Goal: Information Seeking & Learning: Compare options

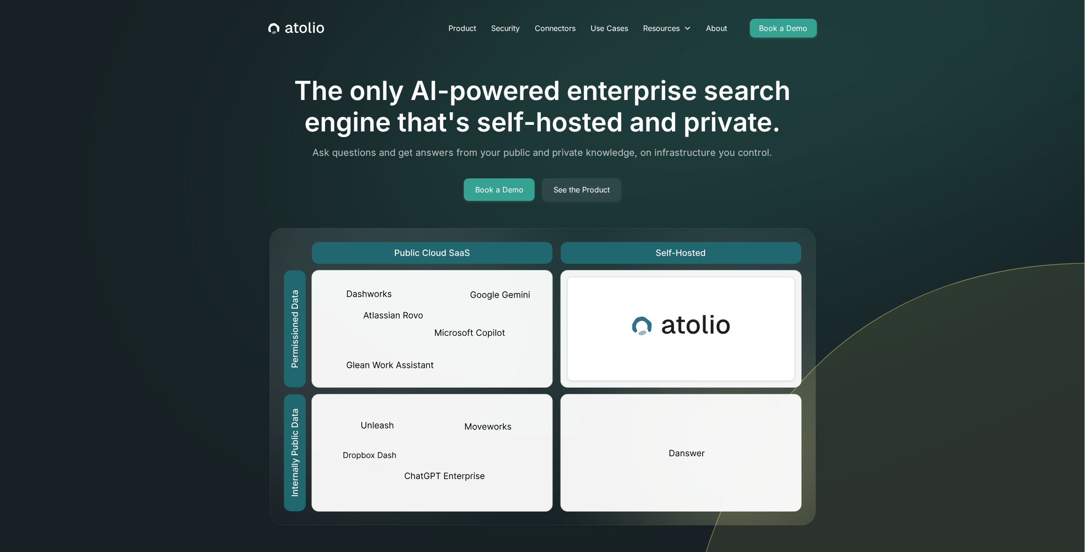
click at [334, 164] on div at bounding box center [542, 168] width 549 height 19
click at [142, 156] on section "The only AI-powered enterprise search engine that's self-hosted and private. As…" at bounding box center [542, 343] width 1085 height 686
click at [116, 316] on section "The only AI-powered enterprise search engine that's self-hosted and private. As…" at bounding box center [542, 343] width 1085 height 686
drag, startPoint x: 463, startPoint y: 329, endPoint x: 817, endPoint y: 411, distance: 363.5
click at [817, 412] on section "The only AI-powered enterprise search engine that's self-hosted and private. As…" at bounding box center [542, 343] width 1085 height 686
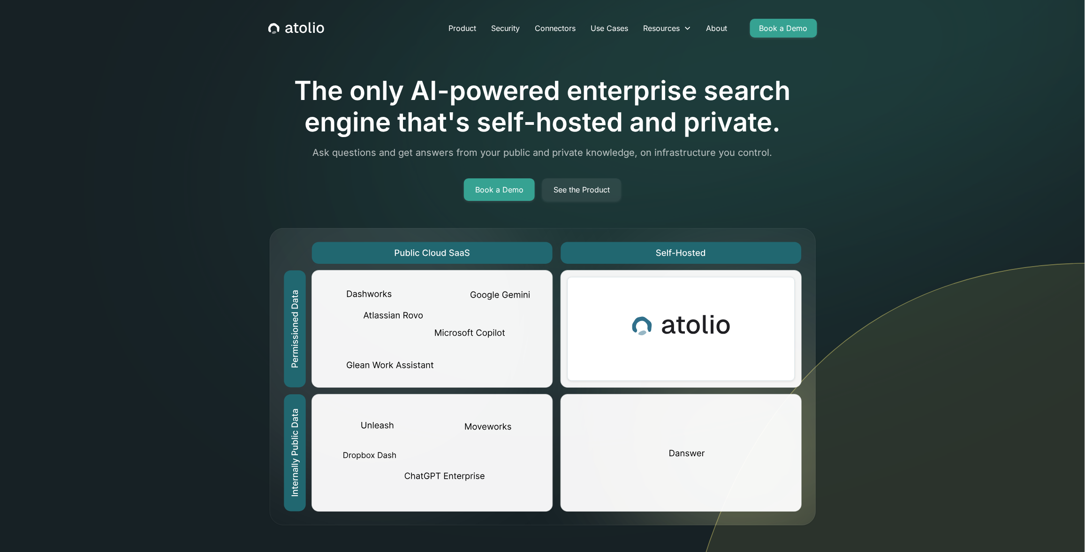
click at [863, 447] on img at bounding box center [878, 474] width 414 height 424
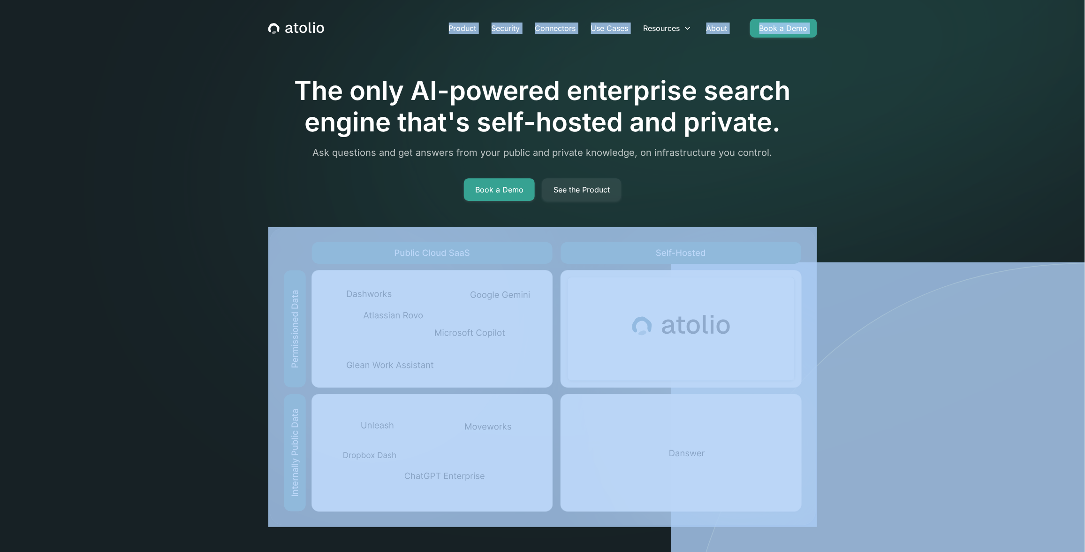
click at [910, 404] on img at bounding box center [878, 474] width 414 height 424
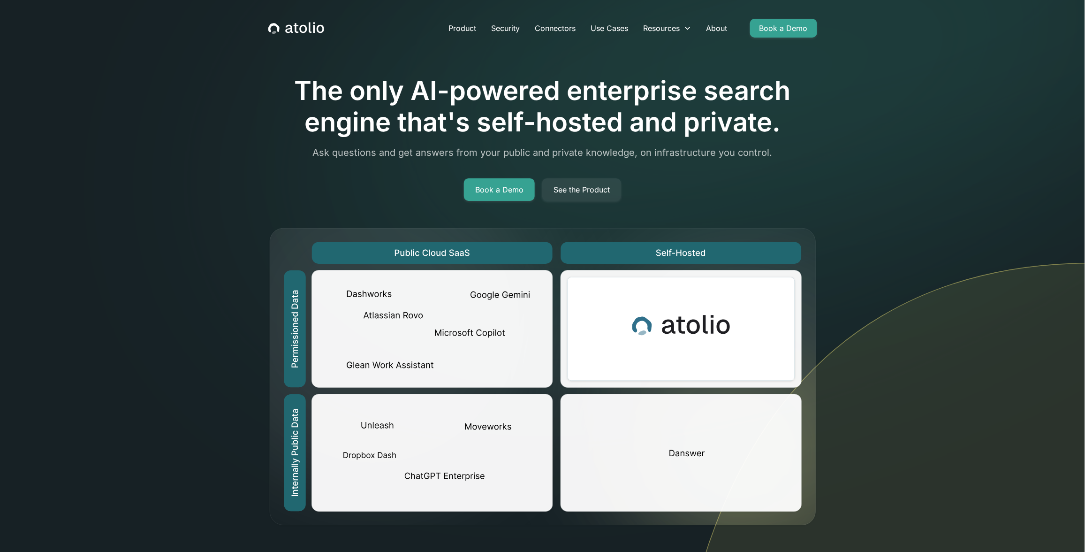
click at [912, 170] on section "The only AI-powered enterprise search engine that's self-hosted and private. As…" at bounding box center [542, 343] width 1085 height 686
click at [738, 64] on section "The only AI-powered enterprise search engine that's self-hosted and private. As…" at bounding box center [542, 343] width 1085 height 686
click at [739, 64] on section "The only AI-powered enterprise search engine that's self-hosted and private. As…" at bounding box center [542, 343] width 1085 height 686
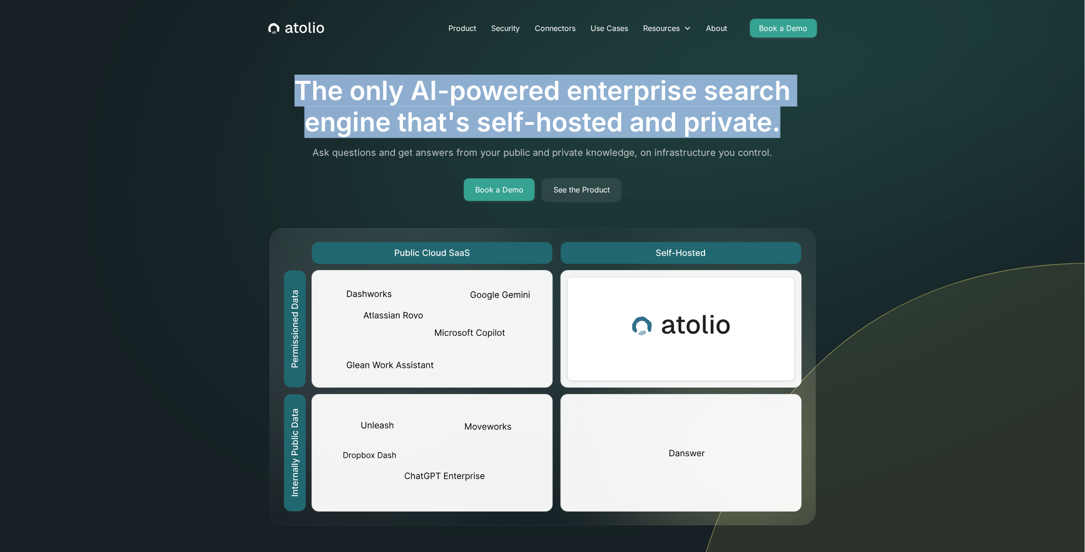
click at [739, 64] on section "The only AI-powered enterprise search engine that's self-hosted and private. As…" at bounding box center [542, 343] width 1085 height 686
click at [722, 90] on h1 "The only AI-powered enterprise search engine that's self-hosted and private." at bounding box center [542, 106] width 549 height 63
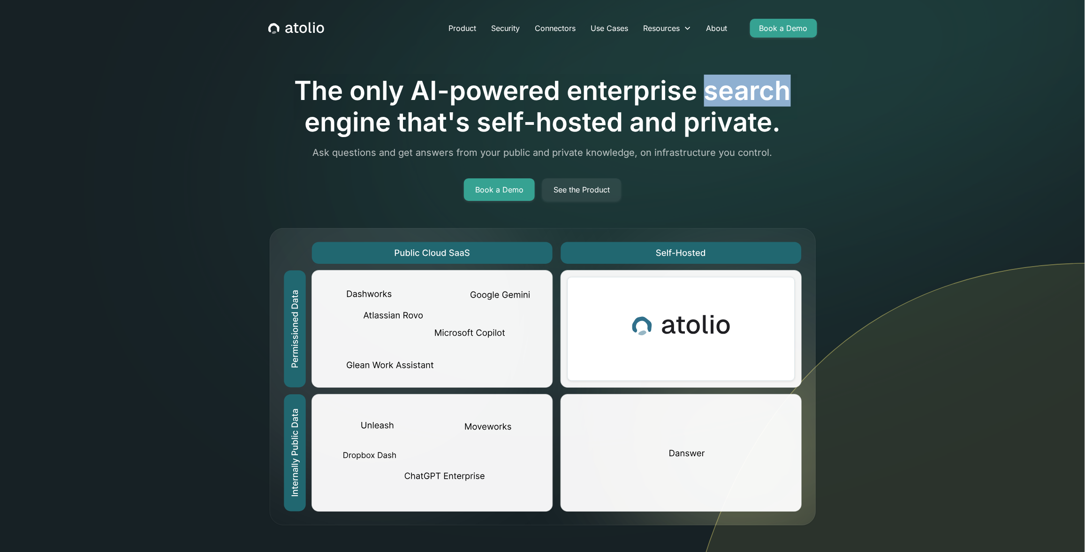
click at [722, 90] on h1 "The only AI-powered enterprise search engine that's self-hosted and private." at bounding box center [542, 106] width 549 height 63
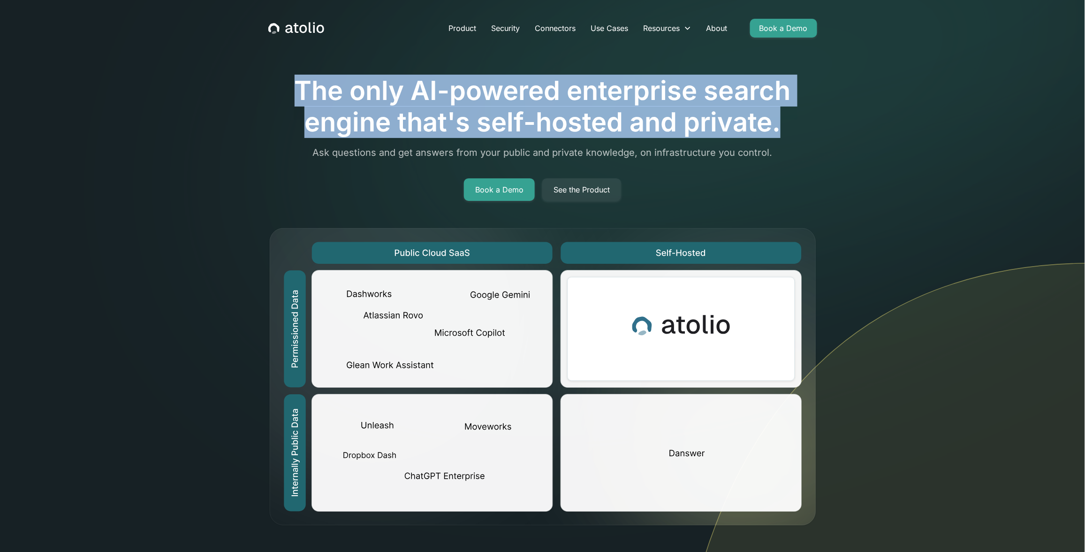
click at [722, 90] on h1 "The only AI-powered enterprise search engine that's self-hosted and private." at bounding box center [542, 106] width 549 height 63
click at [720, 94] on h1 "The only AI-powered enterprise search engine that's self-hosted and private." at bounding box center [542, 106] width 549 height 63
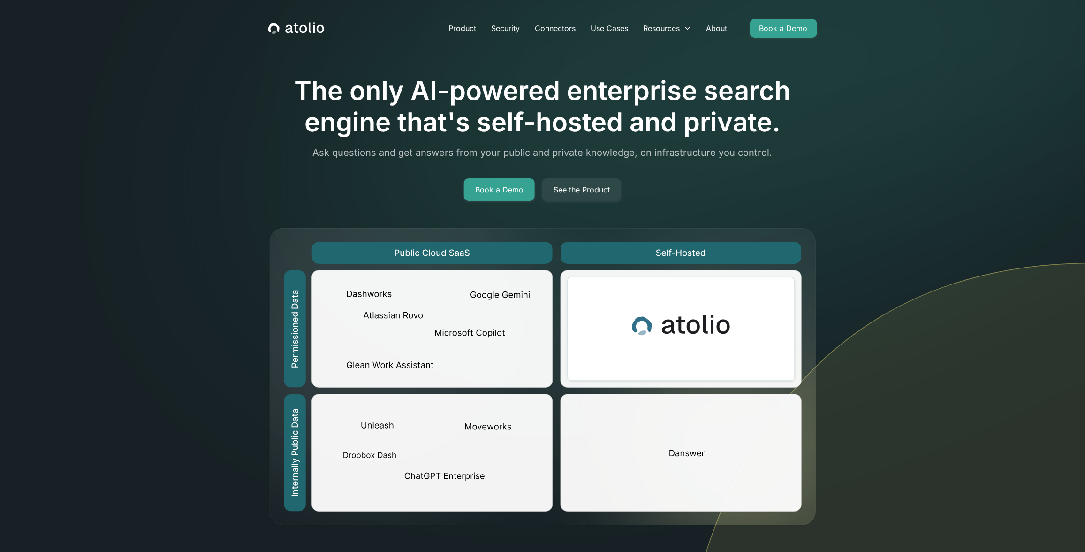
click at [507, 84] on h1 "The only AI-powered enterprise search engine that's self-hosted and private." at bounding box center [542, 106] width 549 height 63
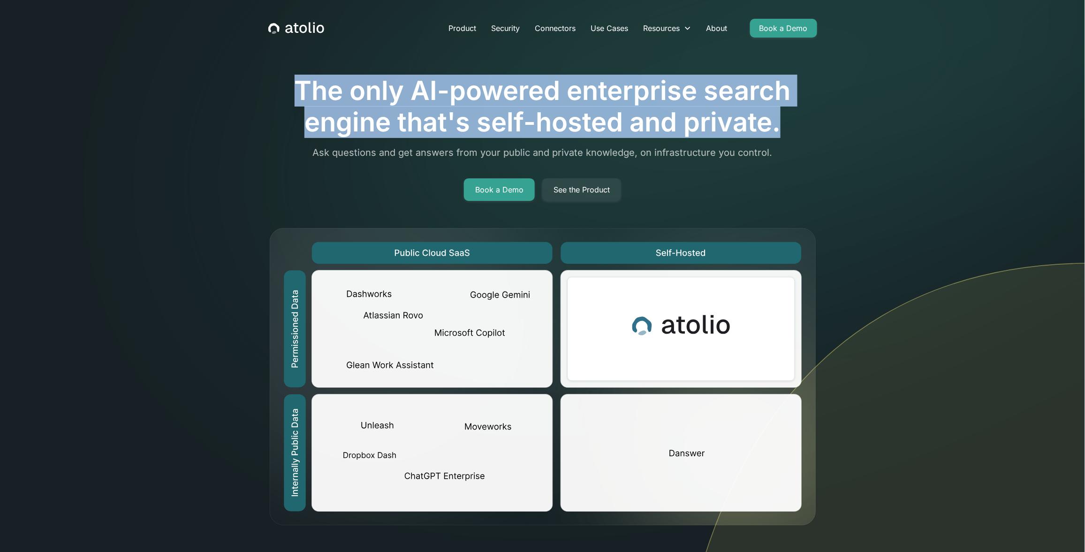
click at [507, 84] on h1 "The only AI-powered enterprise search engine that's self-hosted and private." at bounding box center [542, 106] width 549 height 63
